Goal: Complete application form: Complete application form

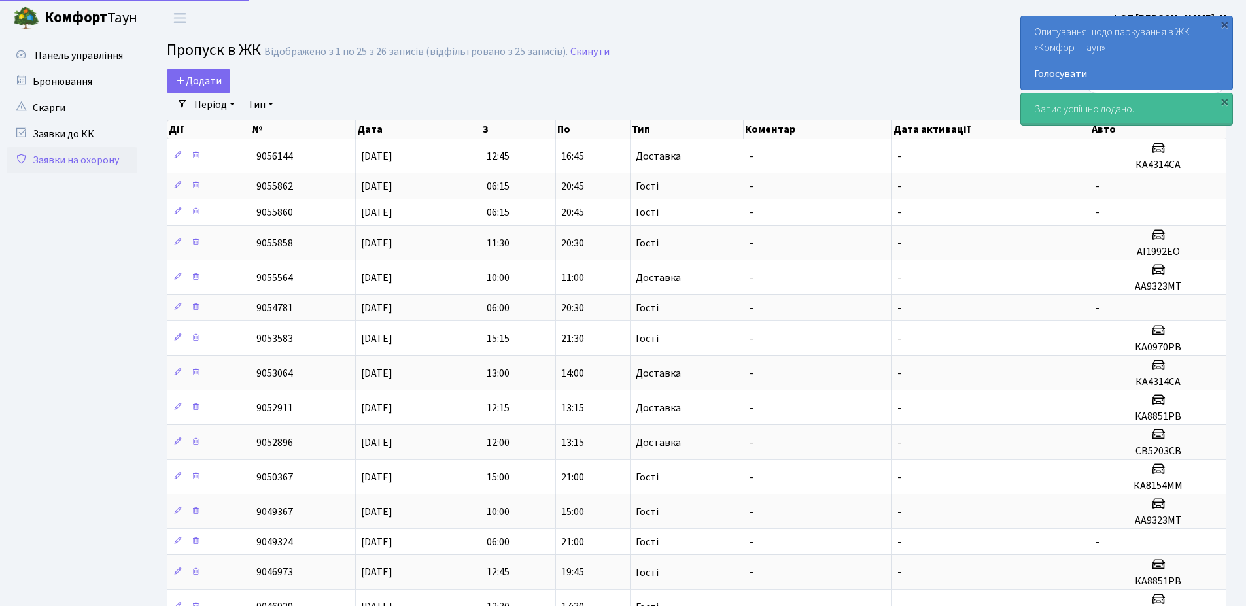
select select "25"
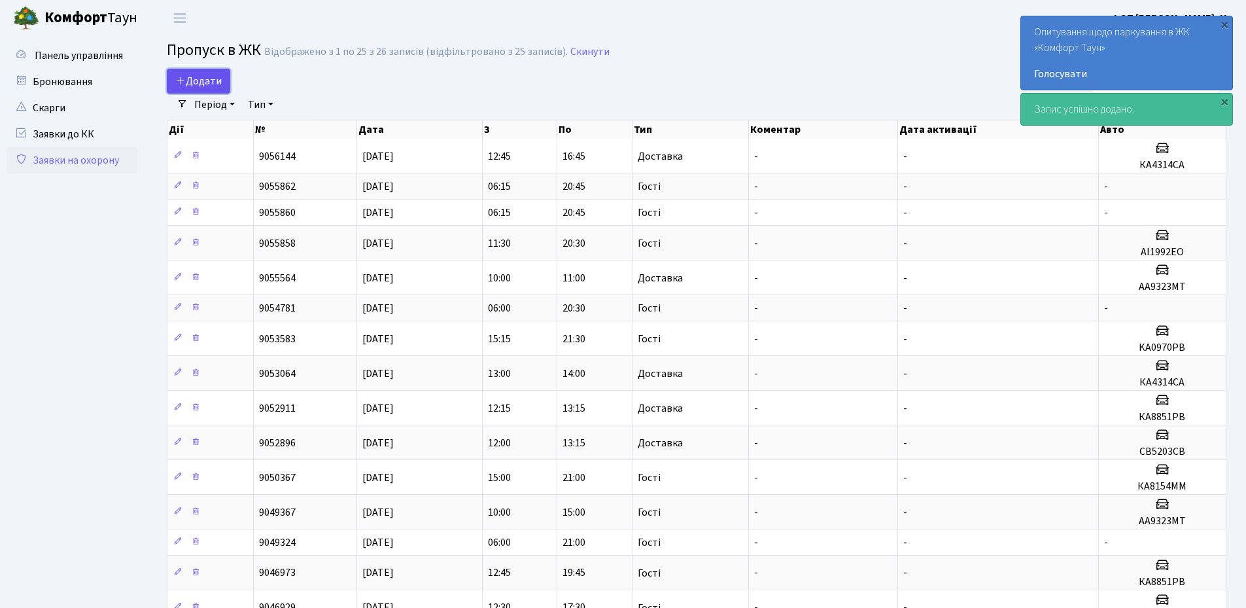
click at [202, 86] on span "Додати" at bounding box center [198, 81] width 46 height 14
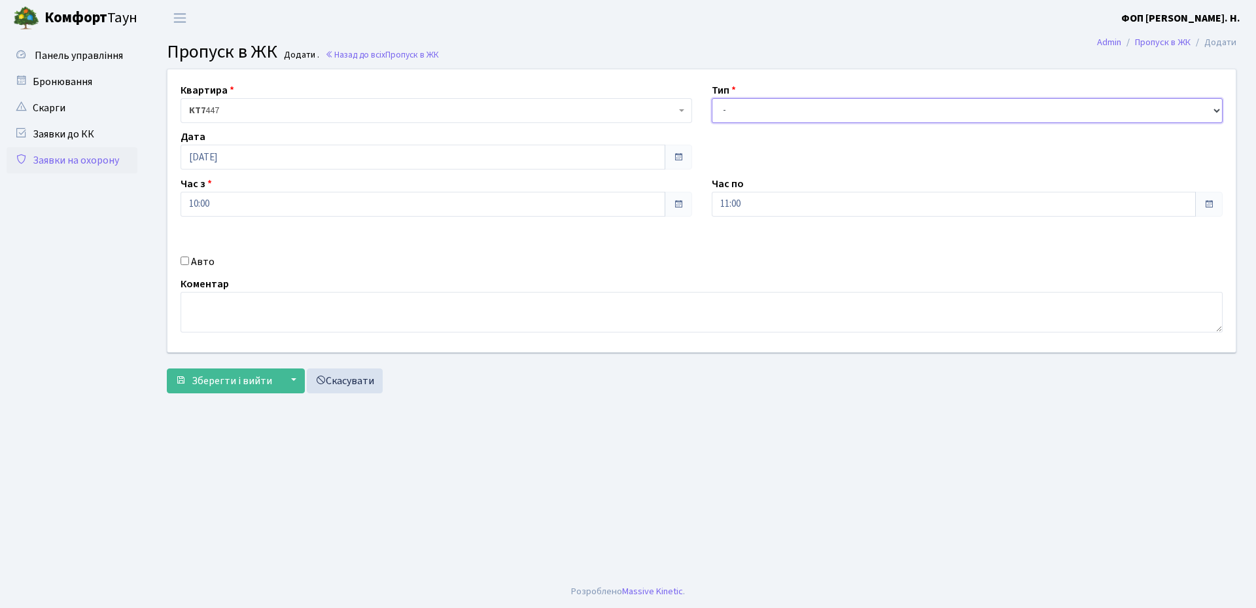
click at [752, 120] on select "- Доставка Таксі Гості Сервіс" at bounding box center [968, 110] width 512 height 25
select select "3"
click at [712, 98] on select "- Доставка Таксі Гості Сервіс" at bounding box center [968, 110] width 512 height 25
click at [762, 201] on input "11:00" at bounding box center [954, 204] width 485 height 25
click at [745, 244] on icon at bounding box center [747, 249] width 35 height 35
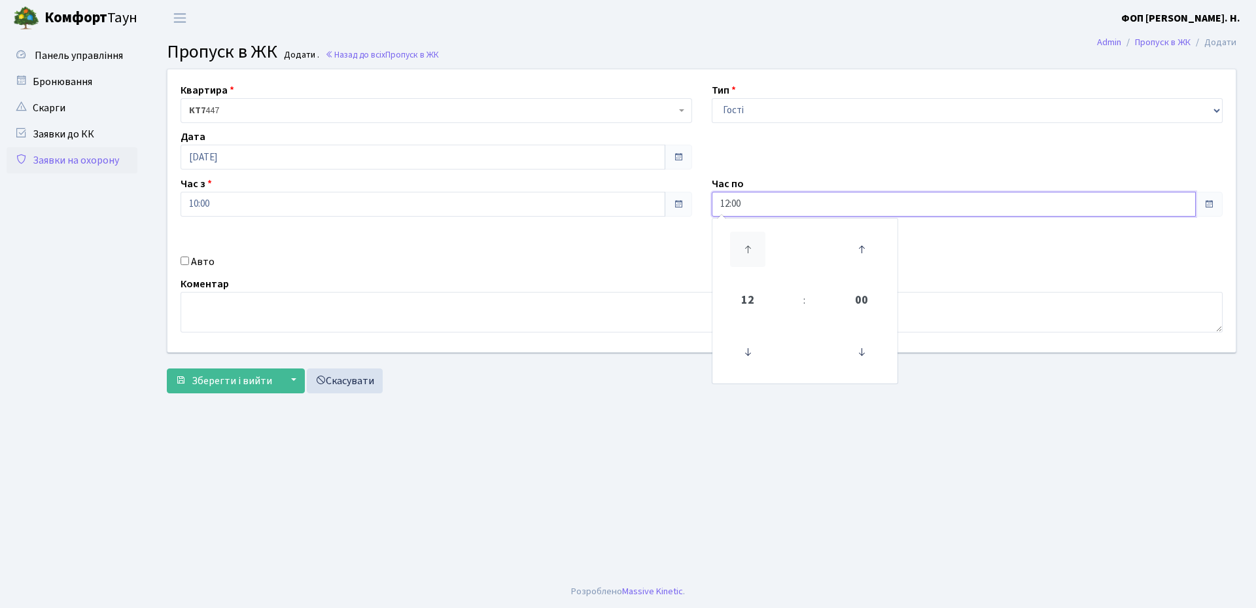
click at [745, 244] on icon at bounding box center [747, 249] width 35 height 35
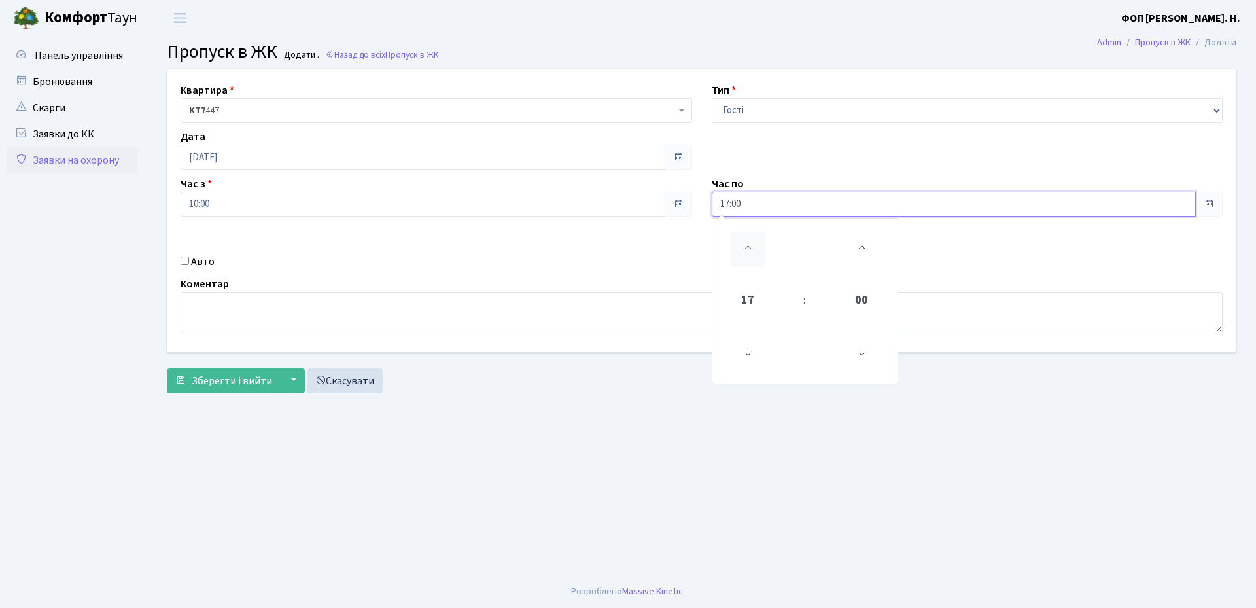
click at [745, 244] on icon at bounding box center [747, 249] width 35 height 35
type input "21:00"
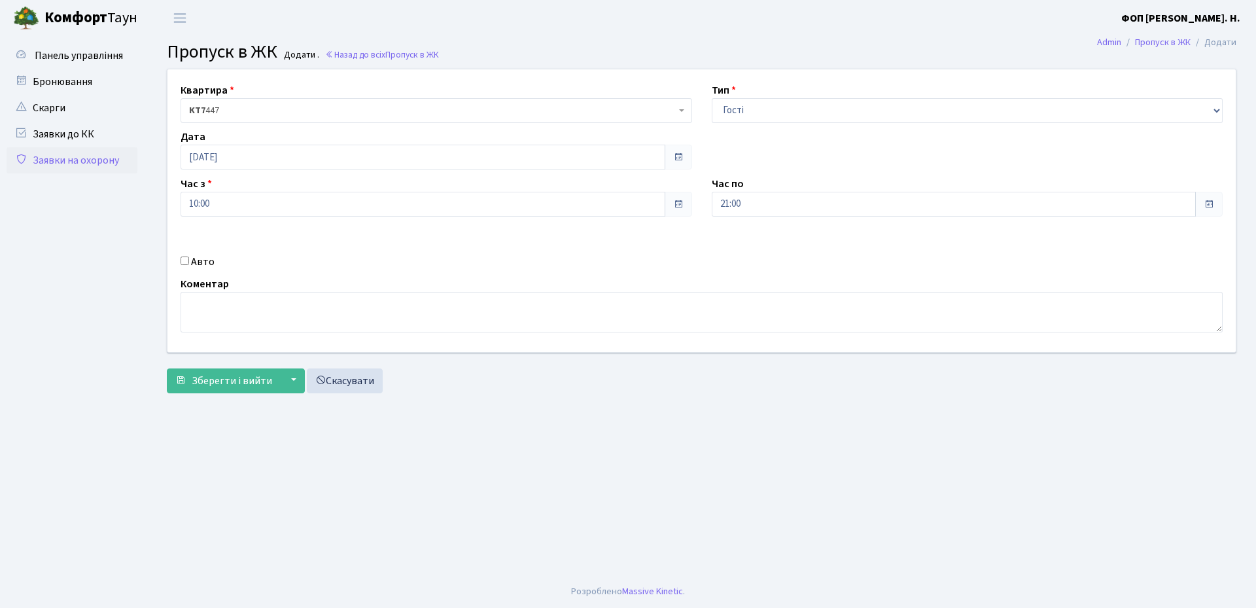
click at [204, 263] on label "Авто" at bounding box center [203, 262] width 24 height 16
click at [189, 263] on input "Авто" at bounding box center [185, 260] width 9 height 9
checkbox input "true"
paste input "LUMOS"
type input "LUMOS"
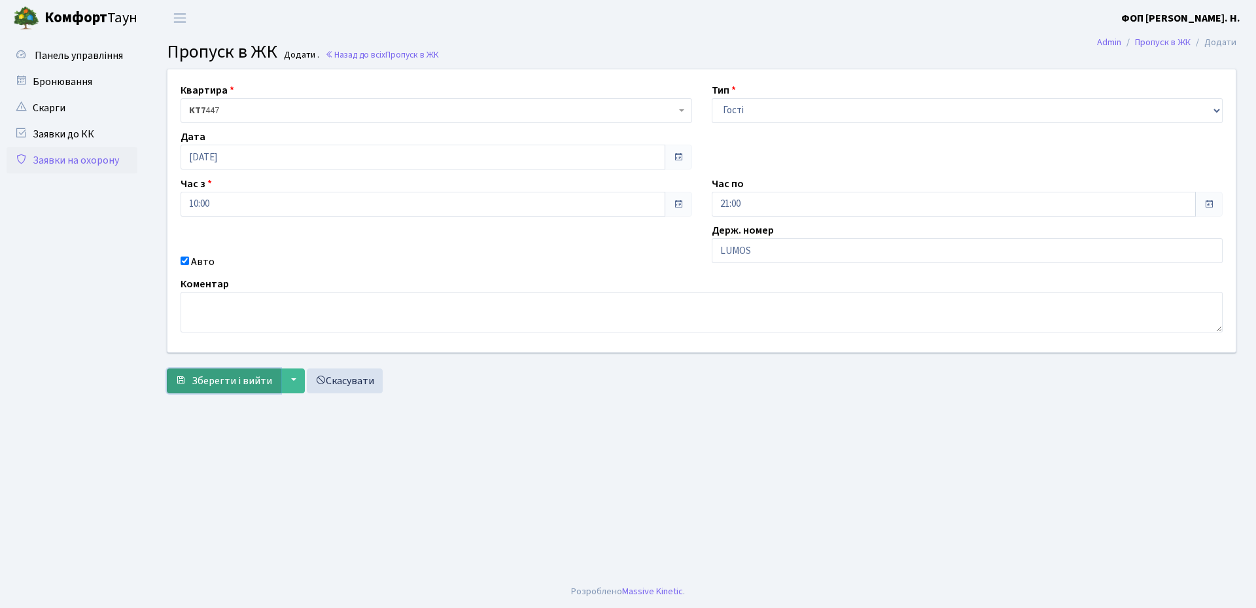
click at [218, 385] on span "Зберегти і вийти" at bounding box center [232, 381] width 80 height 14
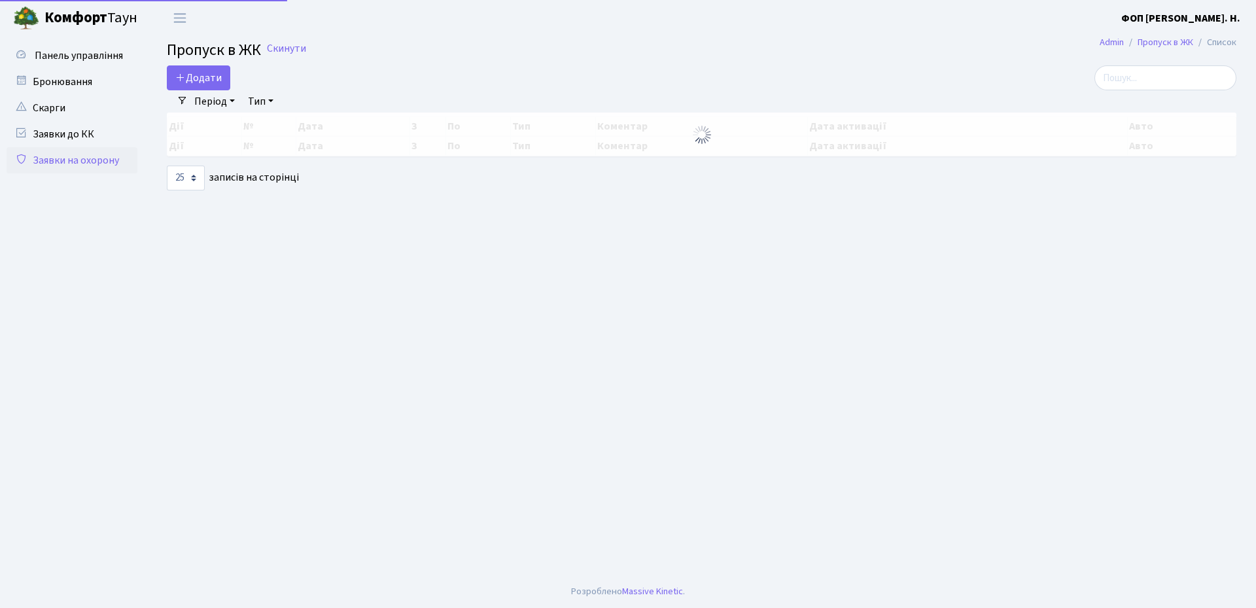
select select "25"
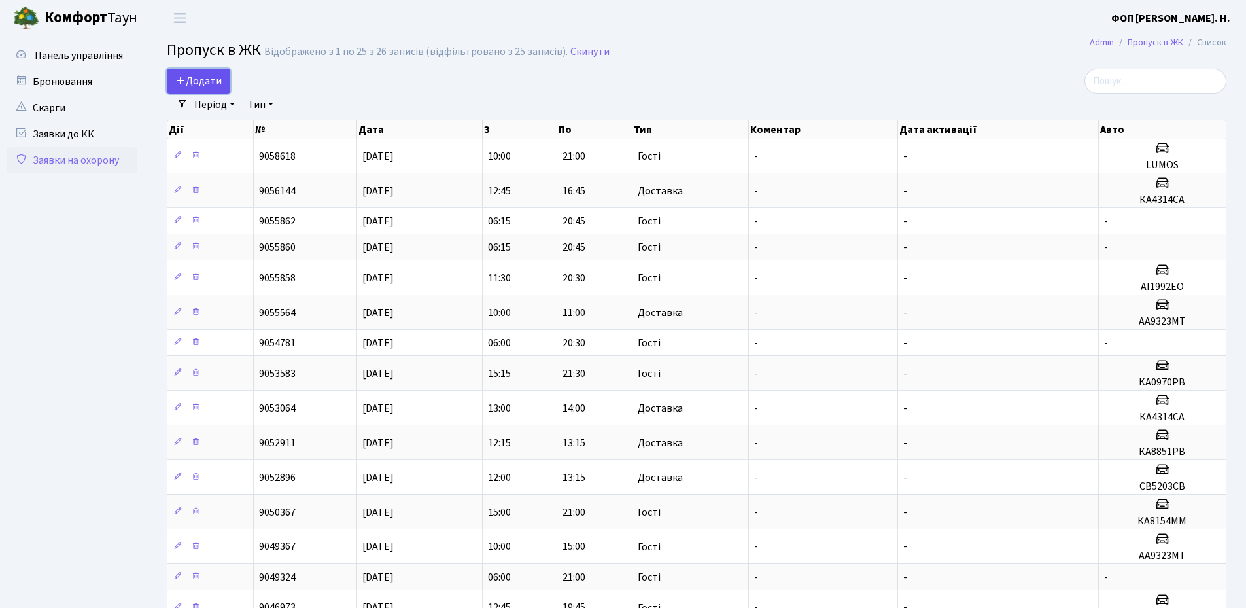
click at [192, 80] on span "Додати" at bounding box center [198, 81] width 46 height 14
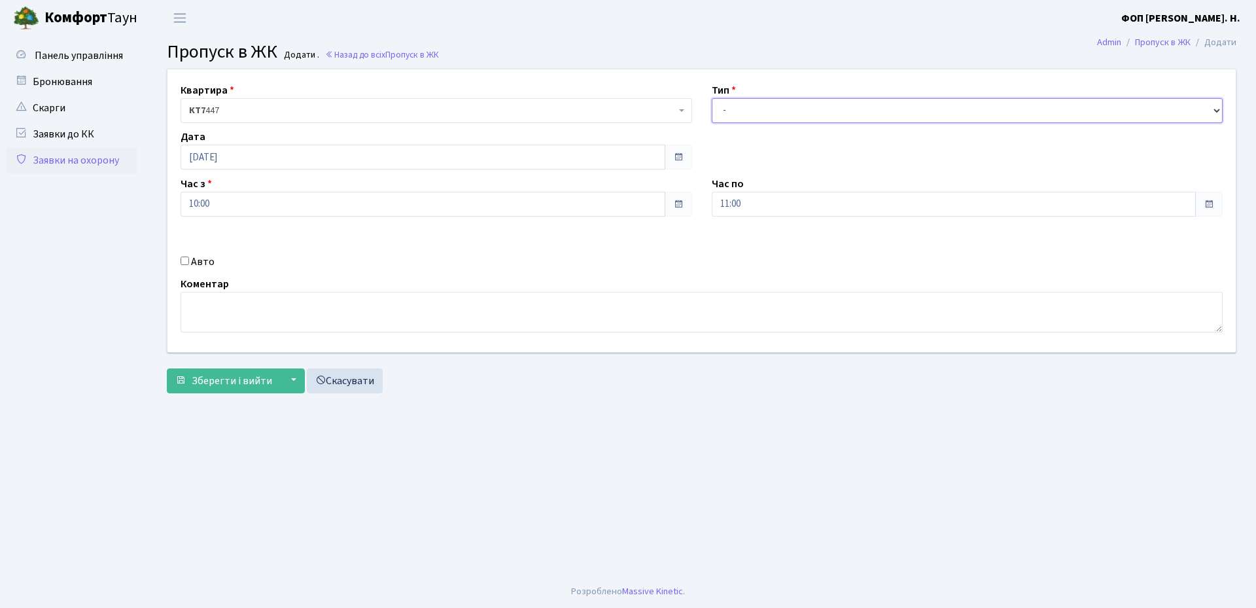
drag, startPoint x: 740, startPoint y: 113, endPoint x: 740, endPoint y: 122, distance: 9.8
click at [740, 113] on select "- Доставка Таксі Гості Сервіс" at bounding box center [968, 110] width 512 height 25
select select "3"
click at [712, 98] on select "- Доставка Таксі Гості Сервіс" at bounding box center [968, 110] width 512 height 25
click at [336, 160] on input "[DATE]" at bounding box center [423, 157] width 485 height 25
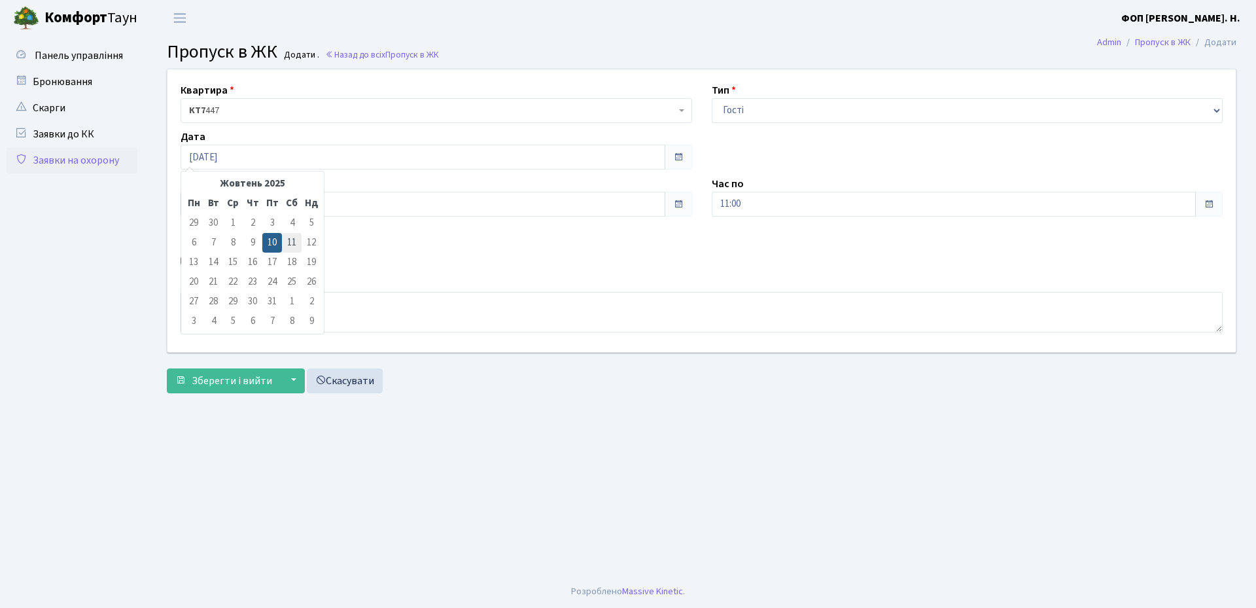
click at [291, 246] on td "11" at bounding box center [292, 243] width 20 height 20
type input "[DATE]"
click at [761, 213] on input "11:00" at bounding box center [954, 204] width 485 height 25
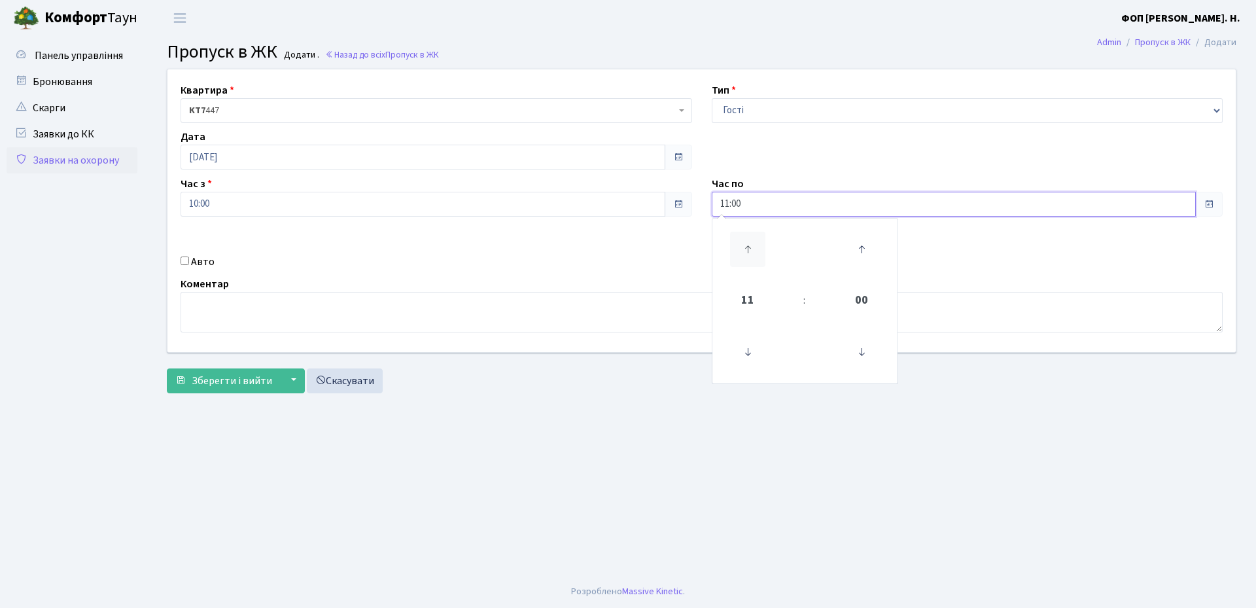
click at [747, 249] on icon at bounding box center [747, 249] width 35 height 35
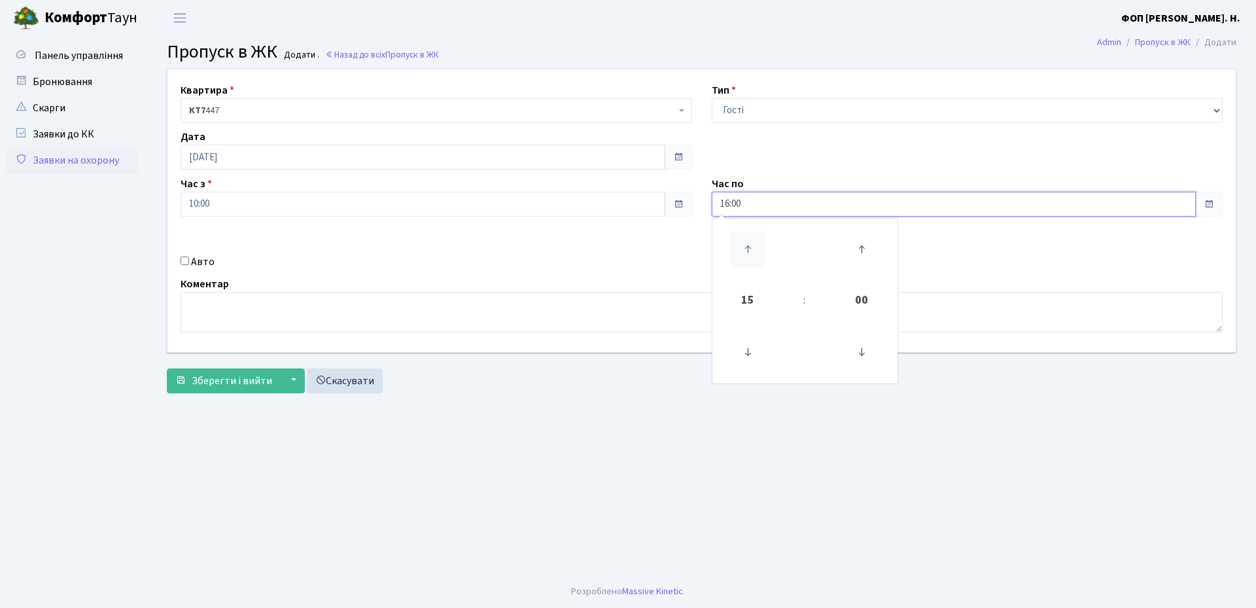
click at [747, 249] on icon at bounding box center [747, 249] width 35 height 35
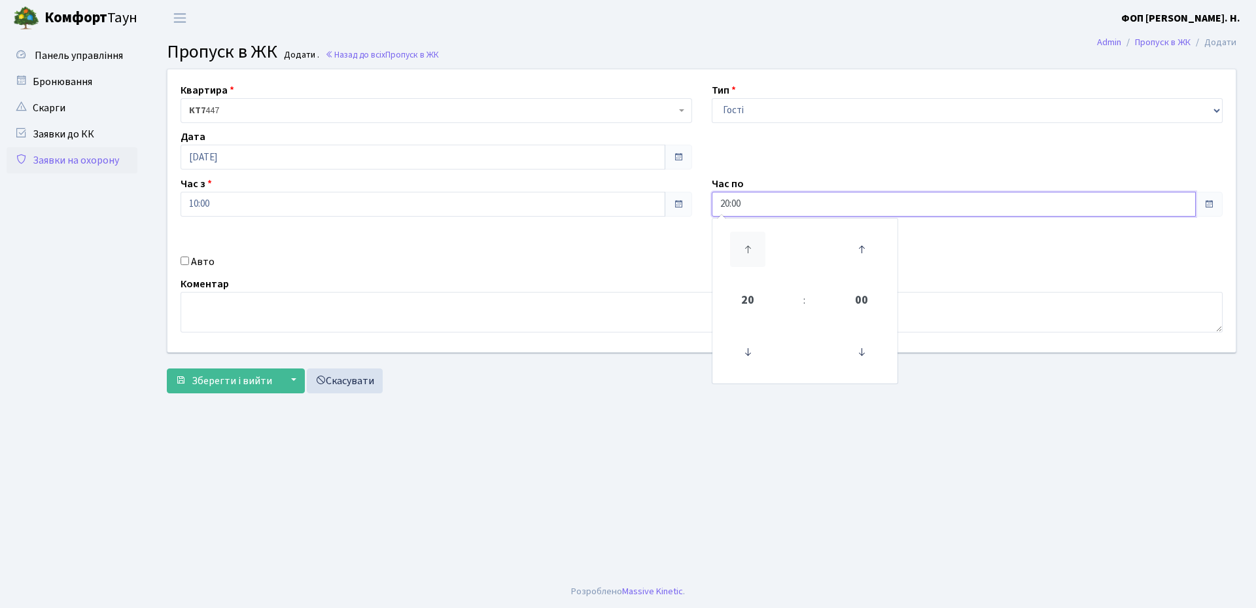
type input "21:00"
click at [213, 209] on input "10:00" at bounding box center [423, 204] width 485 height 25
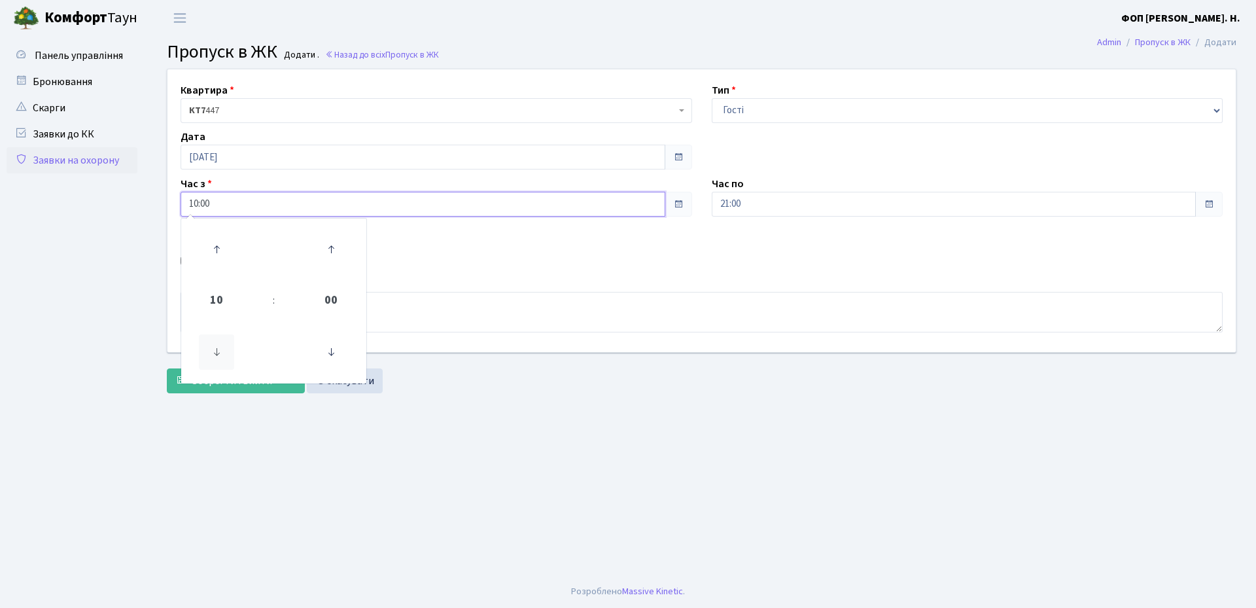
click at [218, 340] on icon at bounding box center [216, 351] width 35 height 35
click at [218, 341] on icon at bounding box center [216, 351] width 35 height 35
type input "06:00"
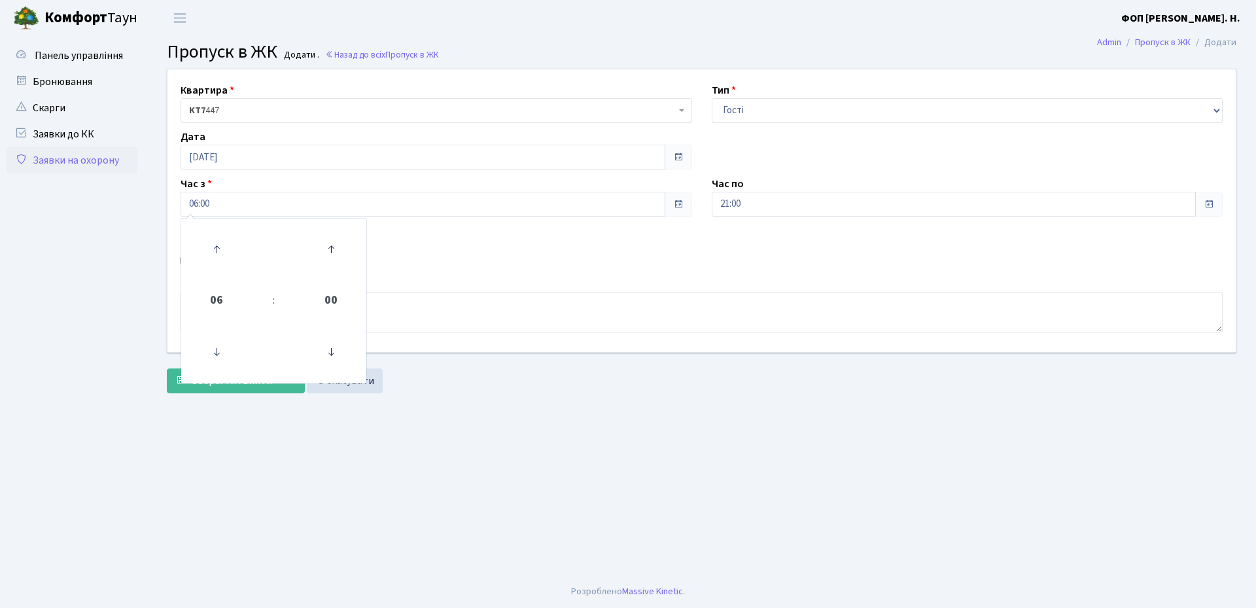
click at [213, 436] on main "Admin Пропуск в ЖК Додати Пропуск в ЖК Додати . Назад до всіх Пропуск в ЖК Квар…" at bounding box center [701, 305] width 1109 height 539
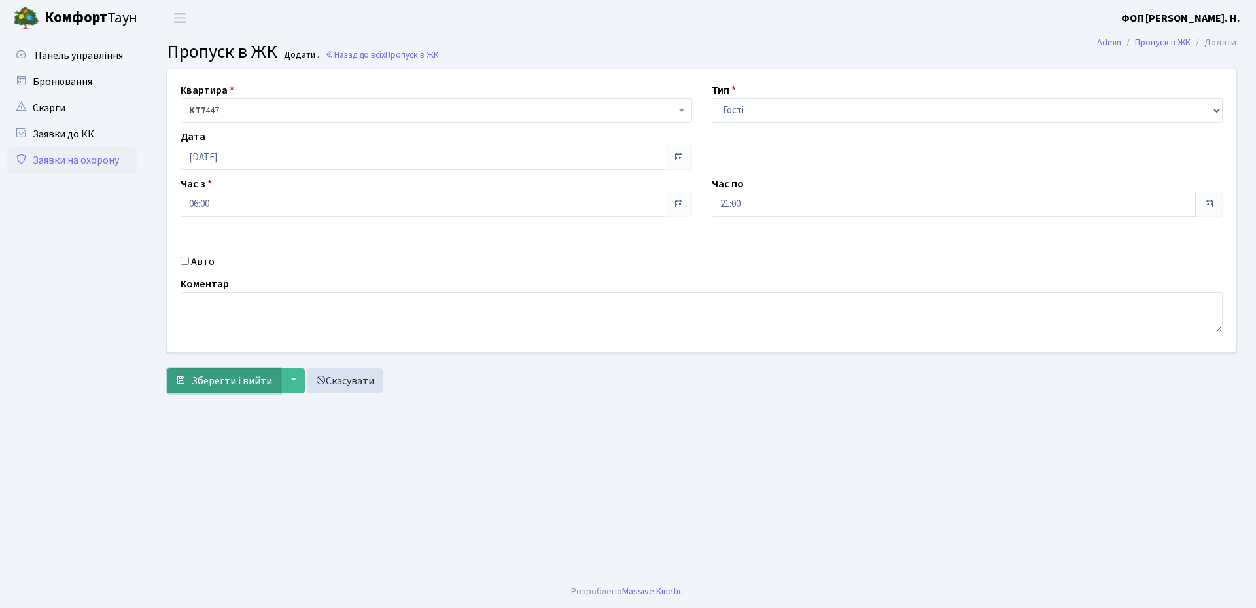
click at [209, 379] on span "Зберегти і вийти" at bounding box center [232, 381] width 80 height 14
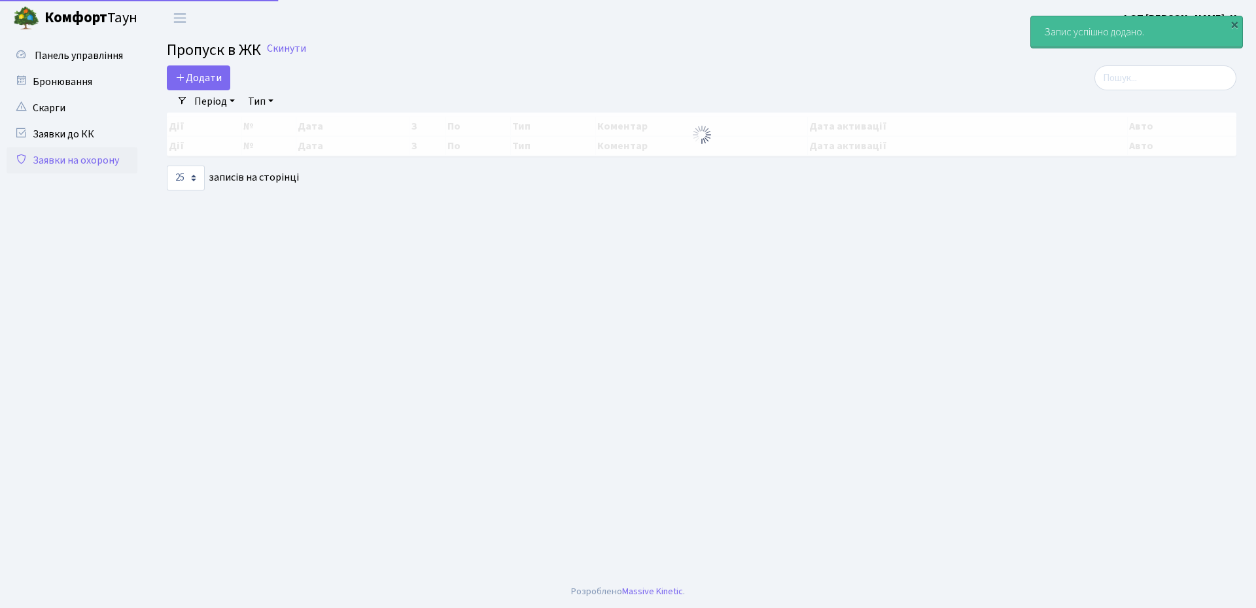
select select "25"
